Goal: Unclear

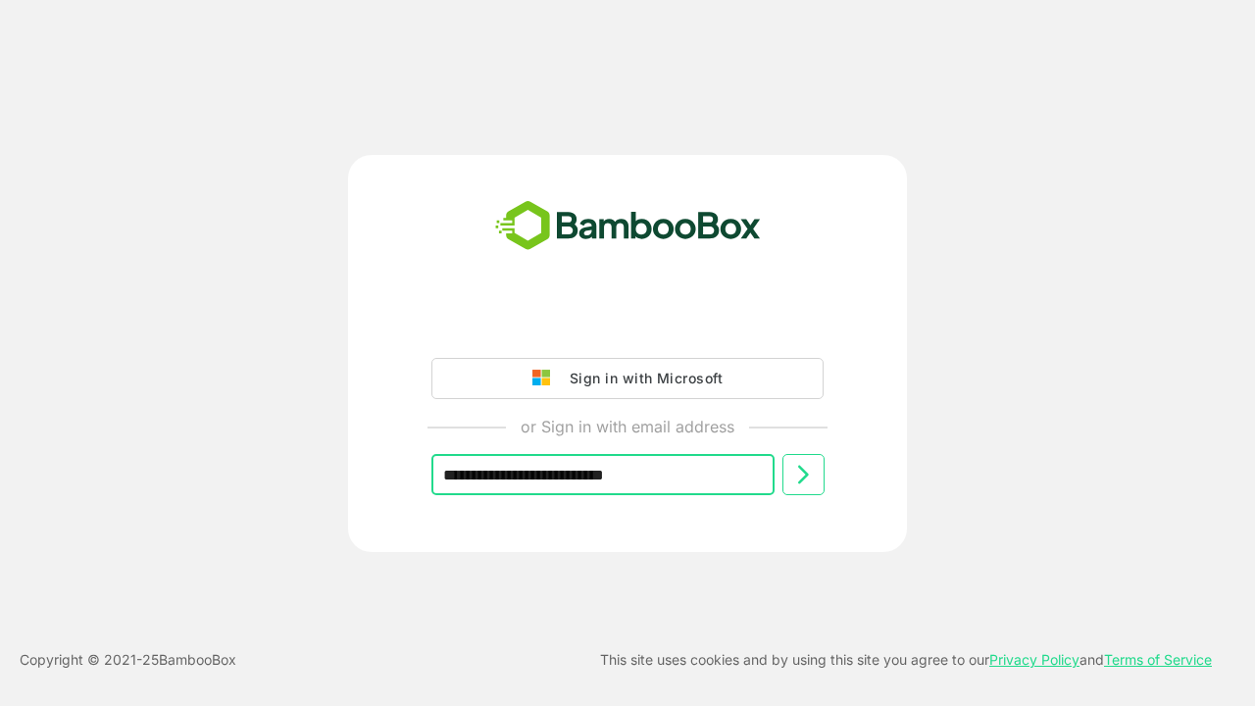
type input "**********"
click at [803, 475] on icon at bounding box center [803, 475] width 24 height 24
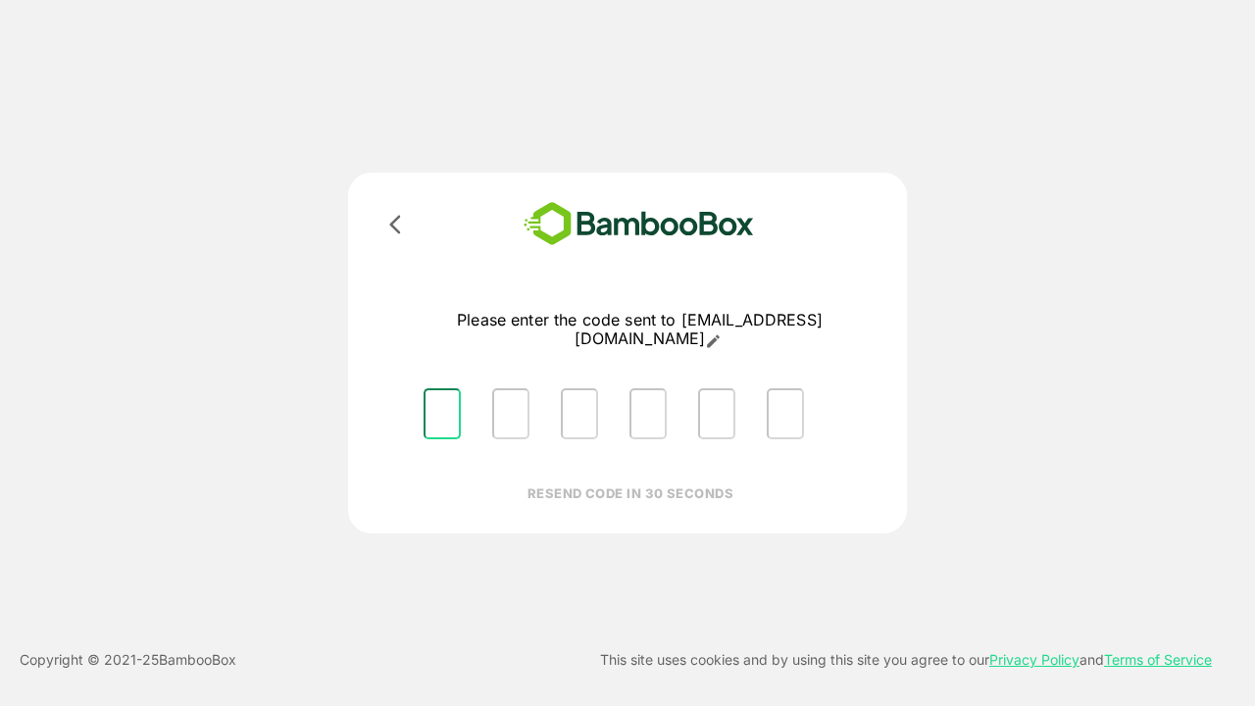
type input "*"
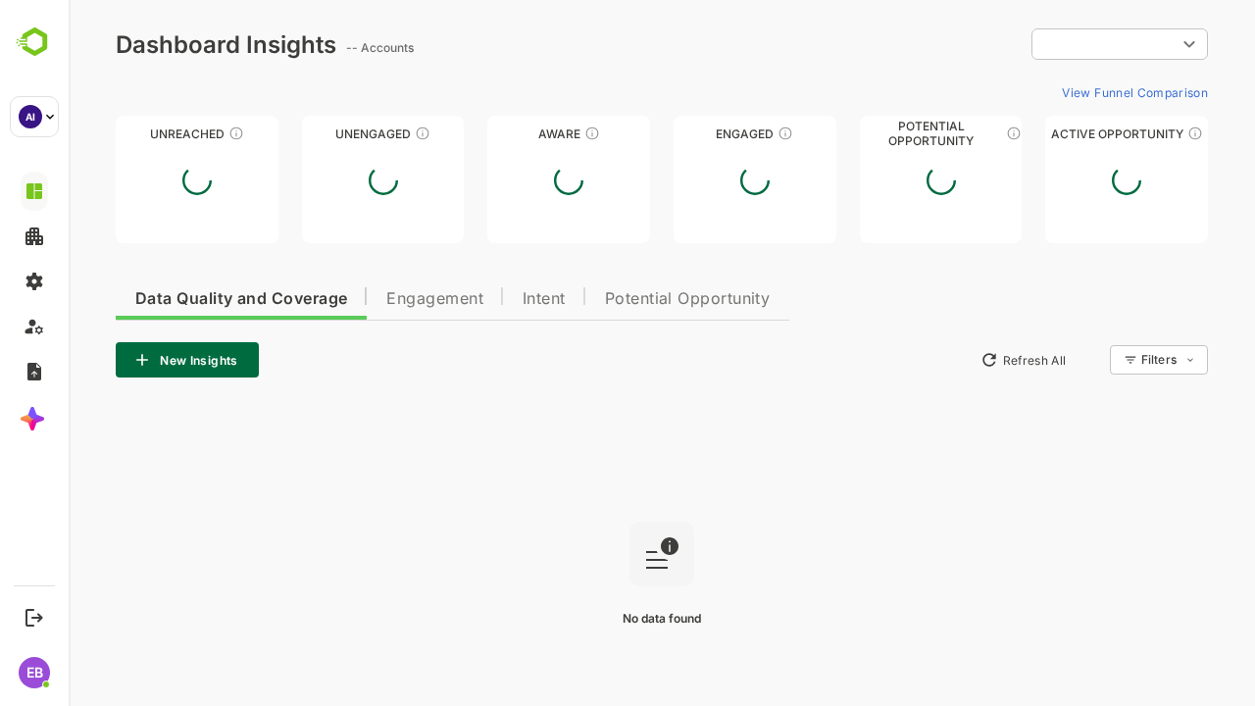
type input "**********"
